Goal: Task Accomplishment & Management: Manage account settings

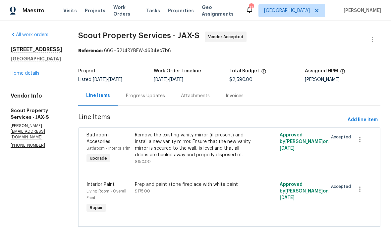
click at [183, 8] on span "Properties" at bounding box center [181, 10] width 26 height 7
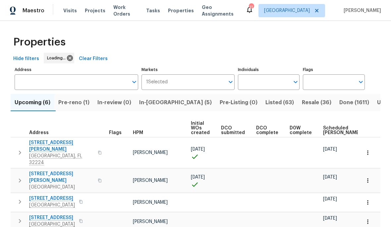
click at [130, 7] on span "Work Orders" at bounding box center [125, 10] width 25 height 13
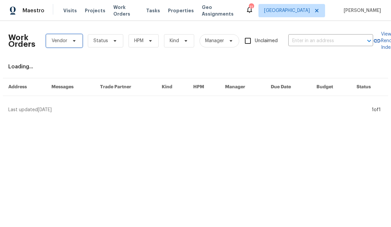
click at [78, 38] on span "Vendor" at bounding box center [64, 40] width 36 height 13
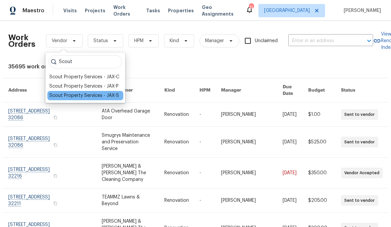
type input "Scout"
click at [108, 97] on div "Scout Property Services - JAX-S" at bounding box center [84, 95] width 70 height 7
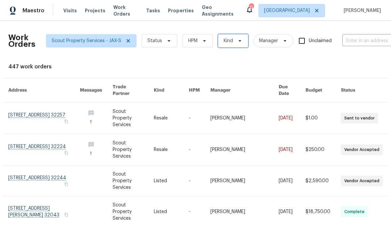
click at [227, 42] on span "Kind" at bounding box center [228, 40] width 9 height 7
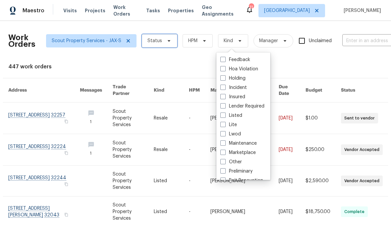
click at [166, 39] on icon at bounding box center [168, 40] width 5 height 5
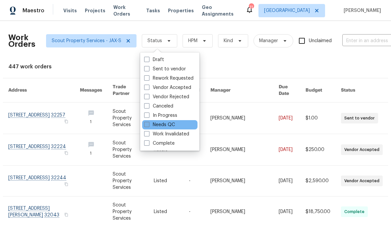
click at [168, 124] on label "Needs QC" at bounding box center [159, 124] width 31 height 7
click at [149, 124] on input "Needs QC" at bounding box center [146, 123] width 4 height 4
checkbox input "true"
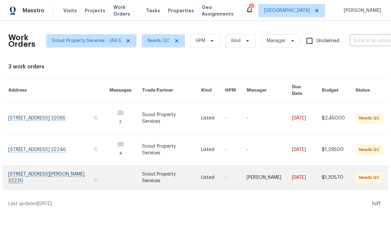
click at [64, 167] on link at bounding box center [58, 177] width 101 height 24
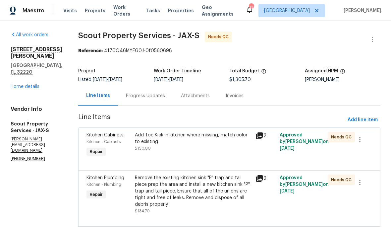
click at [208, 134] on div "Add Toe Kick in kitchen where missing, match color to existing" at bounding box center [193, 138] width 117 height 13
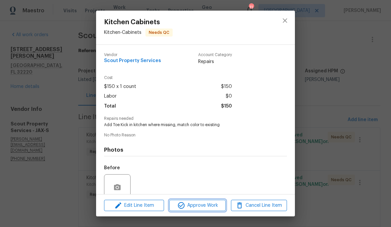
click at [206, 204] on span "Approve Work" at bounding box center [197, 205] width 52 height 8
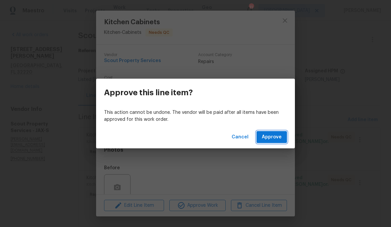
click at [267, 139] on span "Approve" at bounding box center [272, 137] width 20 height 8
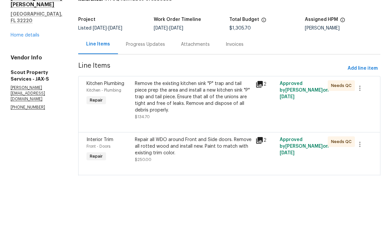
scroll to position [22, 0]
click at [178, 132] on div "Remove the existing kitchen sink "P" trap and tail piece prep the area and inst…" at bounding box center [193, 148] width 117 height 33
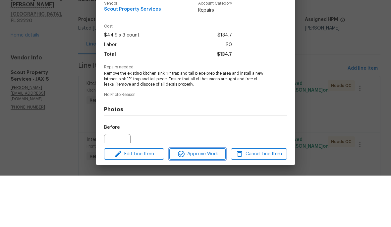
click at [213, 200] on button "Approve Work" at bounding box center [197, 206] width 56 height 12
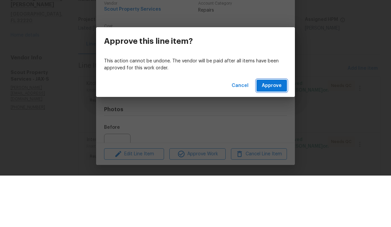
click at [270, 131] on button "Approve" at bounding box center [272, 137] width 30 height 12
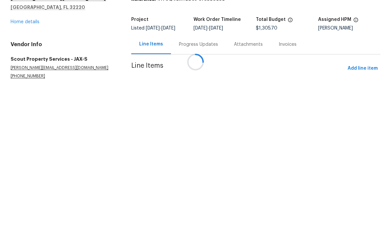
scroll to position [0, 0]
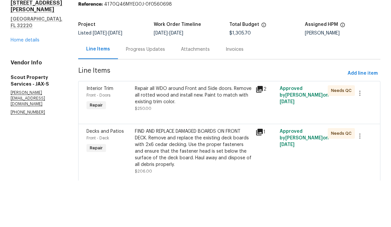
click at [196, 132] on div "Repair all WDO around Front and Side doors. Remove all rotted wood and install …" at bounding box center [193, 142] width 117 height 20
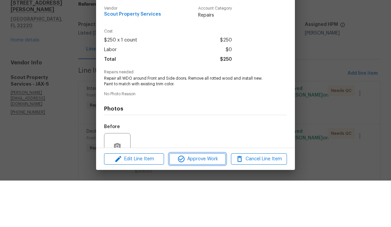
click at [199, 201] on span "Approve Work" at bounding box center [197, 205] width 52 height 8
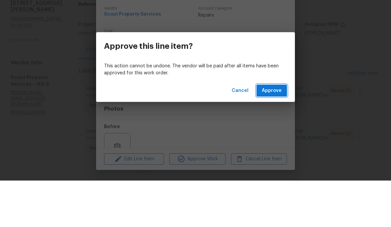
click at [274, 133] on span "Approve" at bounding box center [272, 137] width 20 height 8
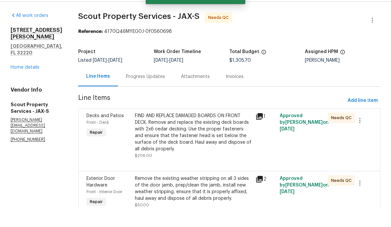
click at [196, 132] on div "FIND AND REPLACE DAMAGED BOARDS ON FRONT DECK. Remove and replace the existing …" at bounding box center [193, 152] width 117 height 40
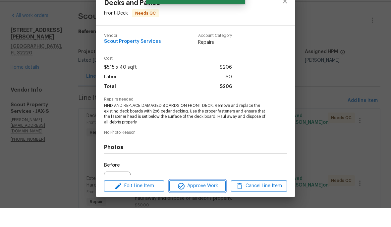
click at [209, 201] on span "Approve Work" at bounding box center [197, 205] width 52 height 8
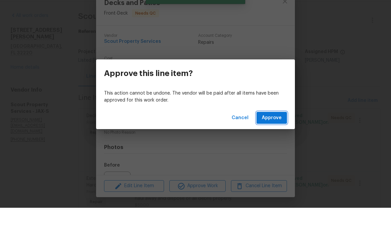
click at [274, 133] on span "Approve" at bounding box center [272, 137] width 20 height 8
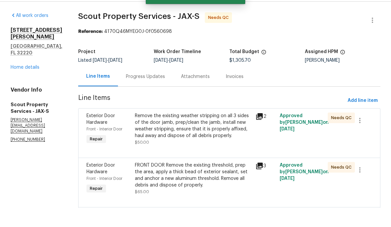
click at [198, 132] on div "Remove the existing weather stripping on all 3 sides of the door jamb, prep/cle…" at bounding box center [193, 145] width 117 height 27
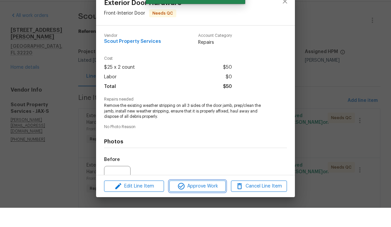
click at [210, 201] on span "Approve Work" at bounding box center [197, 205] width 52 height 8
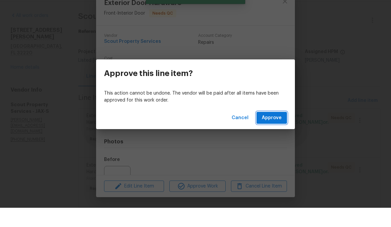
click at [277, 131] on button "Approve" at bounding box center [272, 137] width 30 height 12
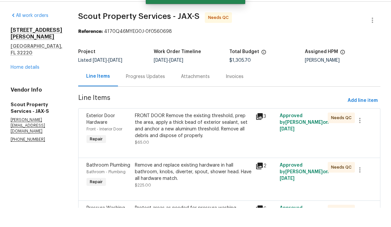
click at [184, 136] on div "FRONT DOOR Remove the existing threshold, prep the area, apply a thick bead of …" at bounding box center [193, 145] width 117 height 27
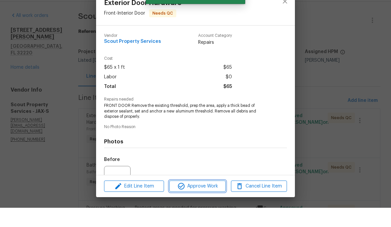
click at [202, 201] on span "Approve Work" at bounding box center [197, 205] width 52 height 8
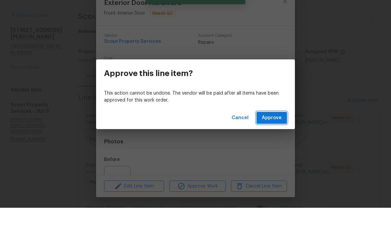
click at [270, 133] on span "Approve" at bounding box center [272, 137] width 20 height 8
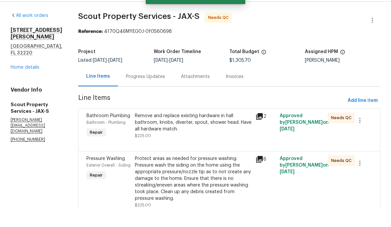
click at [256, 132] on icon at bounding box center [259, 135] width 7 height 7
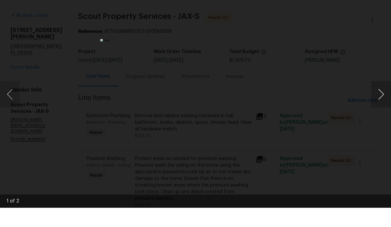
click at [380, 100] on button "Next image" at bounding box center [381, 113] width 20 height 27
click at [302, 91] on div "Lightbox" at bounding box center [195, 113] width 391 height 227
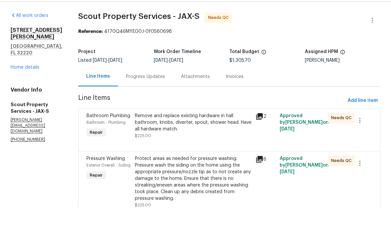
click at [217, 132] on div "Remove and replace existing hardware in hall bathroom, knobs, diverter, spout, …" at bounding box center [193, 142] width 117 height 20
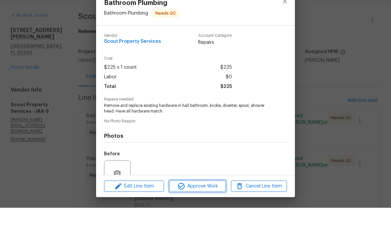
click at [210, 201] on span "Approve Work" at bounding box center [197, 205] width 52 height 8
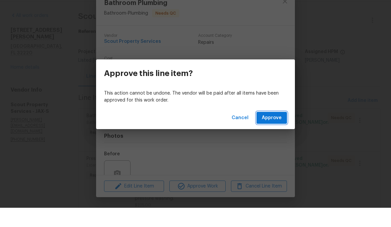
click at [272, 133] on span "Approve" at bounding box center [272, 137] width 20 height 8
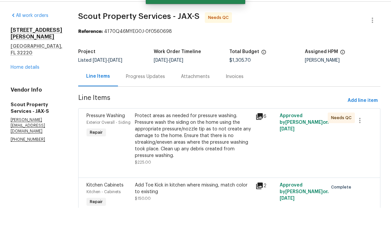
click at [196, 138] on div "Protect areas as needed for pressure washing. Pressure wash the siding on the h…" at bounding box center [193, 155] width 117 height 46
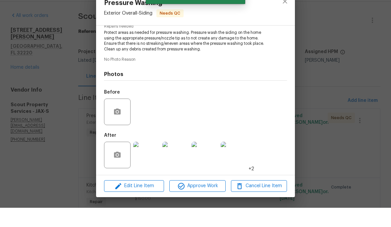
scroll to position [74, 0]
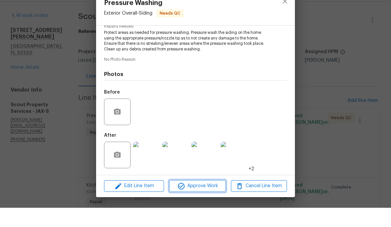
click at [210, 201] on span "Approve Work" at bounding box center [197, 205] width 52 height 8
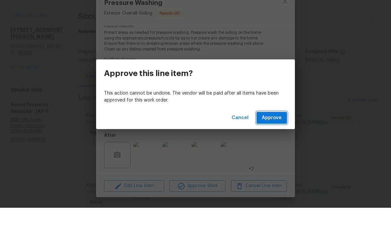
click at [278, 133] on span "Approve" at bounding box center [272, 137] width 20 height 8
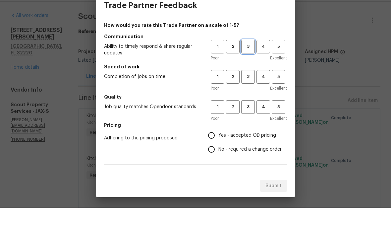
click at [250, 62] on span "3" at bounding box center [248, 66] width 12 height 8
click at [254, 89] on button "3" at bounding box center [248, 96] width 14 height 14
click at [249, 122] on span "3" at bounding box center [248, 126] width 12 height 8
click at [217, 148] on input "Yes - accepted OD pricing" at bounding box center [212, 155] width 14 height 14
radio input "true"
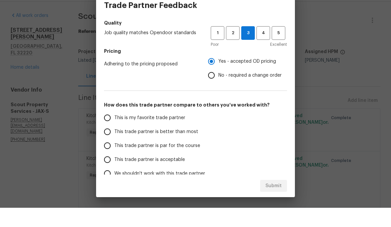
scroll to position [76, 0]
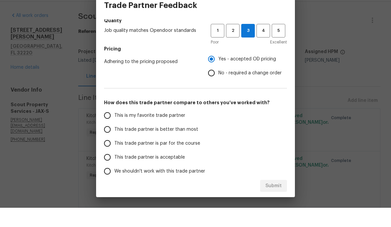
click at [164, 159] on span "This trade partner is par for the course" at bounding box center [157, 162] width 86 height 7
click at [114, 155] on input "This trade partner is par for the course" at bounding box center [107, 162] width 14 height 14
click at [273, 201] on span "Submit" at bounding box center [274, 205] width 16 height 8
radio input "true"
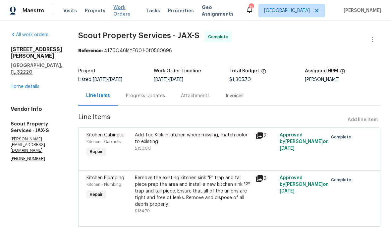
click at [123, 10] on span "Work Orders" at bounding box center [125, 10] width 25 height 13
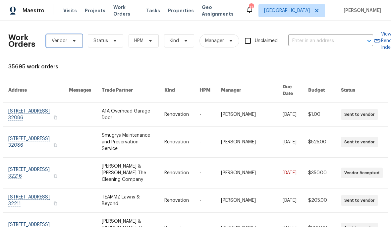
click at [73, 43] on icon at bounding box center [74, 40] width 5 height 5
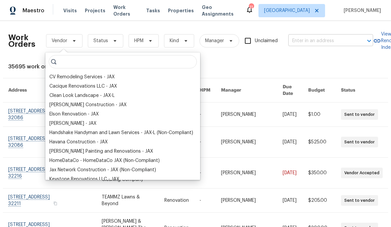
click at [312, 44] on input "text" at bounding box center [321, 41] width 66 height 10
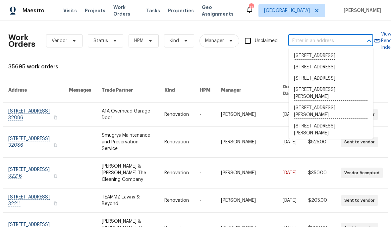
type input "2"
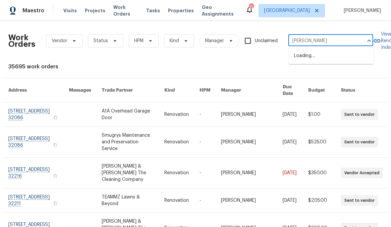
type input "[PERSON_NAME]"
click at [345, 57] on li "[STREET_ADDRESS][PERSON_NAME]" at bounding box center [331, 59] width 85 height 18
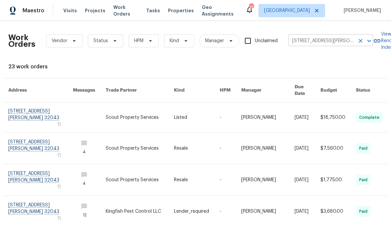
click at [362, 39] on icon "Clear" at bounding box center [360, 40] width 7 height 7
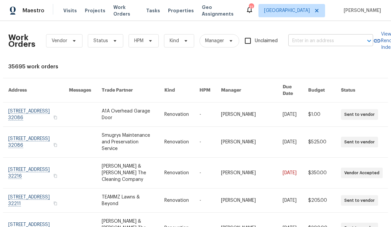
click at [304, 40] on input "text" at bounding box center [321, 41] width 66 height 10
type input "deersong"
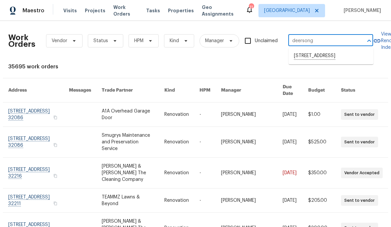
click at [343, 58] on li "[STREET_ADDRESS]" at bounding box center [331, 55] width 85 height 11
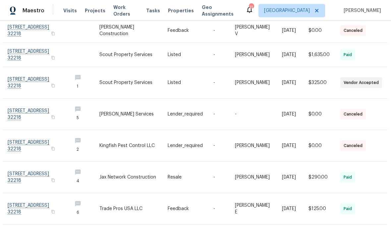
scroll to position [163, 1]
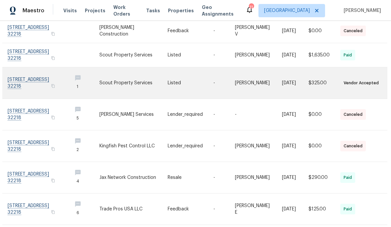
click at [197, 89] on link at bounding box center [191, 82] width 46 height 31
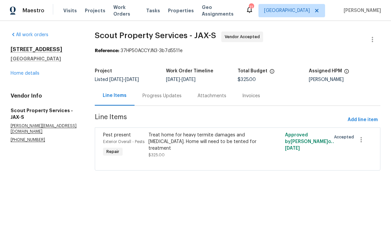
click at [218, 138] on div "Treat home for heavy termite damages and [MEDICAL_DATA]. Home will need to be t…" at bounding box center [204, 142] width 110 height 20
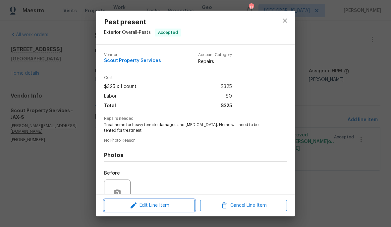
click at [173, 208] on span "Edit Line Item" at bounding box center [149, 205] width 87 height 8
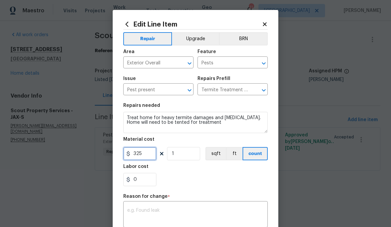
click at [146, 154] on input "325" at bounding box center [139, 153] width 33 height 13
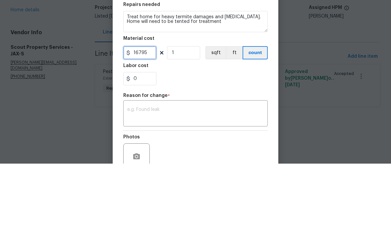
scroll to position [48, 0]
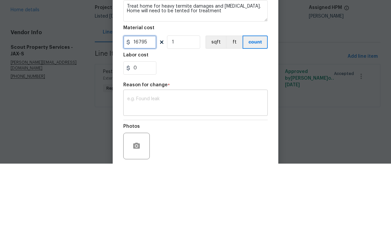
type input "16795"
click at [195, 154] on div "x ​" at bounding box center [195, 166] width 145 height 25
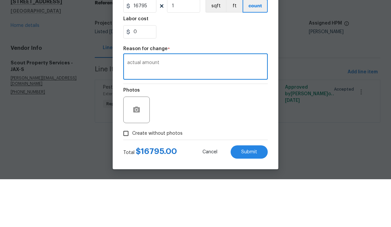
scroll to position [101, 0]
type textarea "actual amount"
click at [157, 178] on span "Create without photos" at bounding box center [157, 181] width 50 height 7
click at [132, 175] on input "Create without photos" at bounding box center [126, 181] width 13 height 13
checkbox input "true"
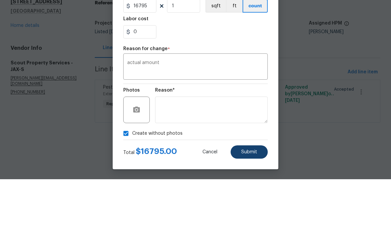
click at [259, 193] on button "Submit" at bounding box center [249, 199] width 37 height 13
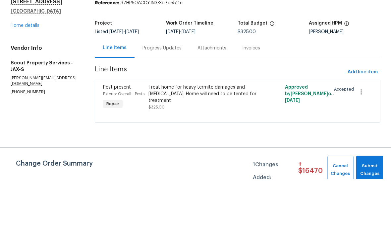
scroll to position [0, 0]
click at [369, 210] on span "Submit Changes" at bounding box center [370, 217] width 20 height 15
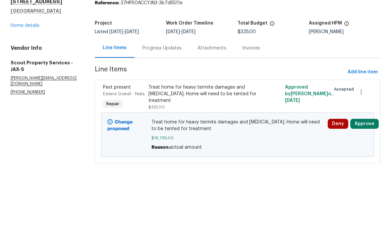
click at [360, 166] on button "Approve" at bounding box center [364, 171] width 29 height 10
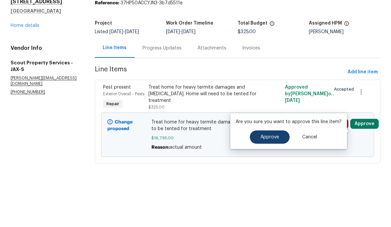
click at [283, 178] on button "Approve" at bounding box center [270, 184] width 40 height 13
